Goal: Check status: Check status

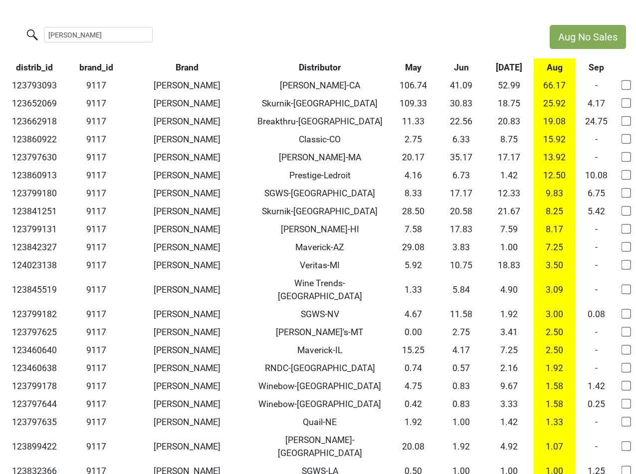
click at [72, 30] on input "peter mi" at bounding box center [98, 34] width 109 height 15
drag, startPoint x: 84, startPoint y: 36, endPoint x: 11, endPoint y: 28, distance: 73.3
click at [11, 28] on div "peter mi" at bounding box center [270, 35] width 540 height 21
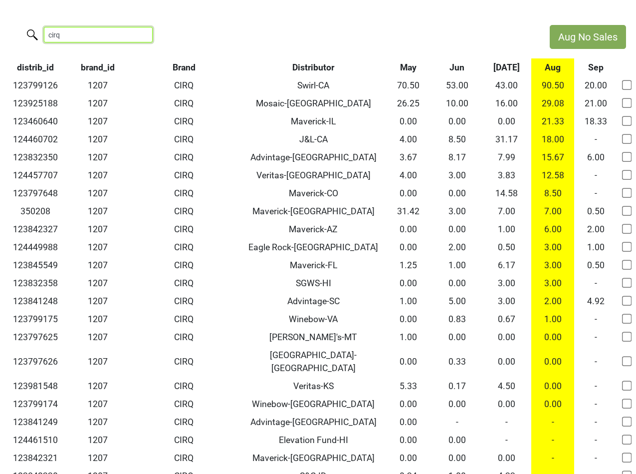
drag, startPoint x: 79, startPoint y: 31, endPoint x: 49, endPoint y: -1, distance: 44.2
click at [49, 0] on html "Aug No Sales cirq distrib_id brand_id Brand Distributor May Jun Jul Aug Sep 123…" at bounding box center [318, 288] width 636 height 577
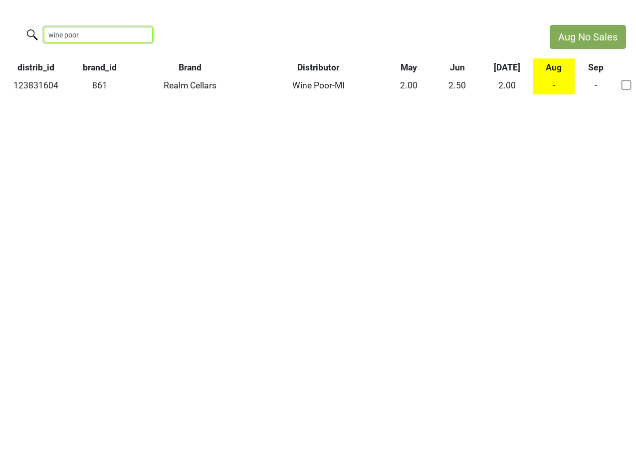
type input "wine poor"
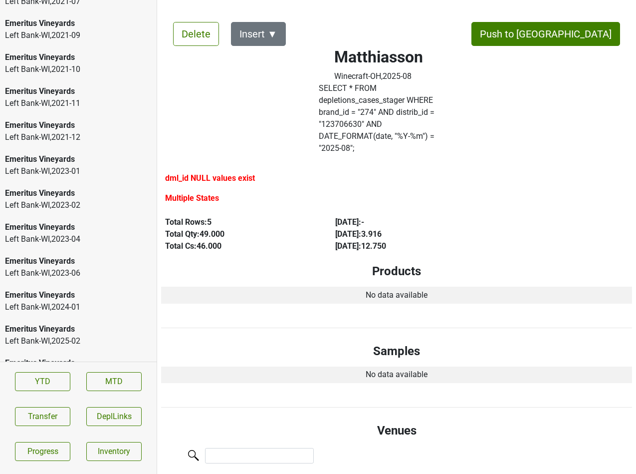
scroll to position [1539, 0]
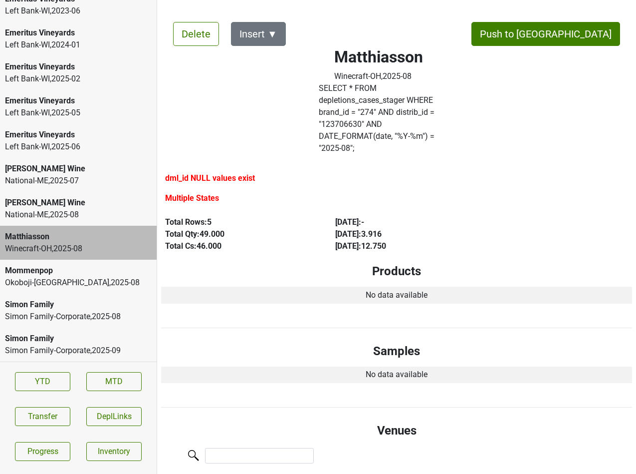
click at [58, 215] on div "National-[GEOGRAPHIC_DATA] , 2025 - 08" at bounding box center [78, 215] width 147 height 12
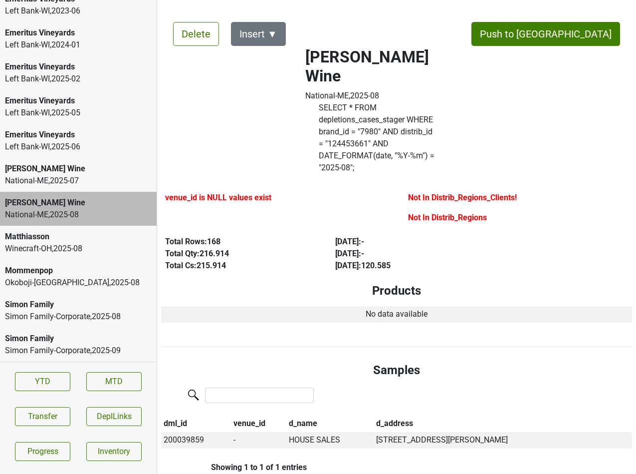
click at [62, 179] on div "National-ME , 2025 - 07" at bounding box center [78, 181] width 147 height 12
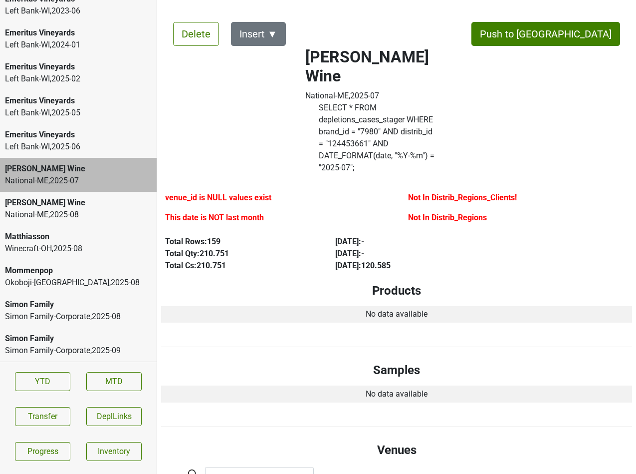
click at [73, 217] on div "National-[GEOGRAPHIC_DATA] , 2025 - 08" at bounding box center [78, 215] width 147 height 12
